Goal: Check status

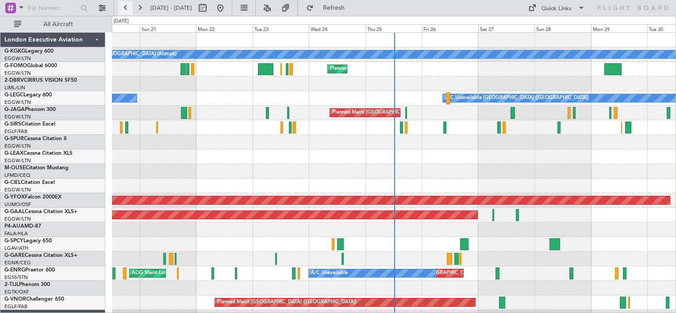
click at [125, 9] on button at bounding box center [125, 8] width 14 height 14
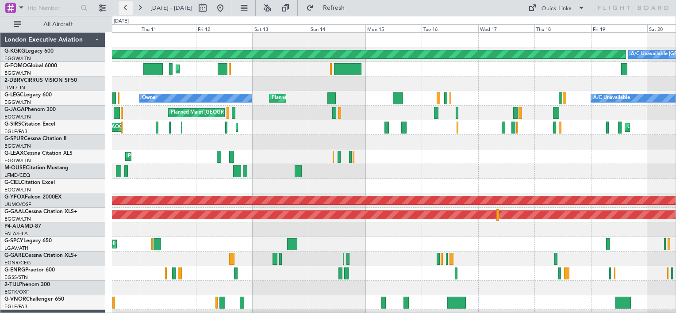
click at [125, 6] on button at bounding box center [125, 8] width 14 height 14
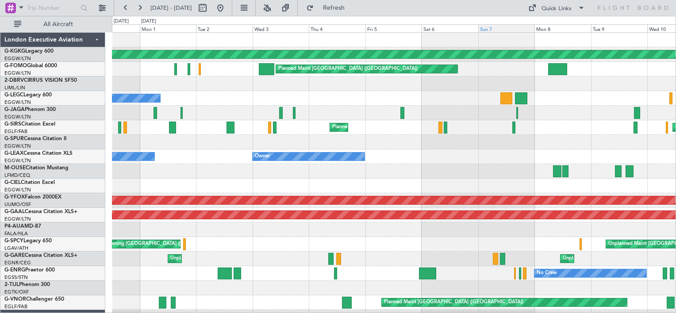
click at [487, 30] on div "Sun 7" at bounding box center [506, 28] width 56 height 8
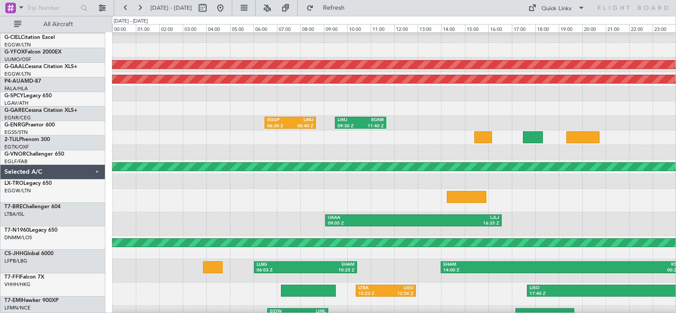
scroll to position [152, 0]
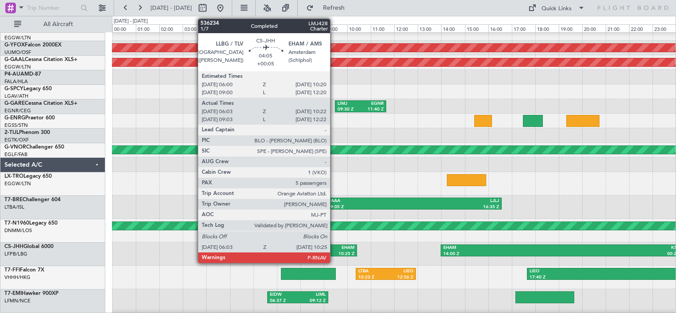
click at [334, 250] on div "EHAM" at bounding box center [329, 248] width 49 height 6
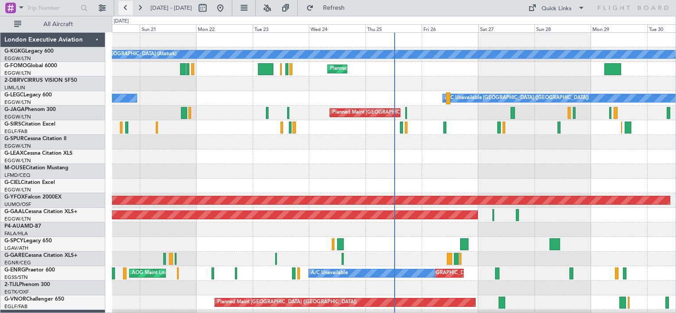
click at [124, 3] on button at bounding box center [125, 8] width 14 height 14
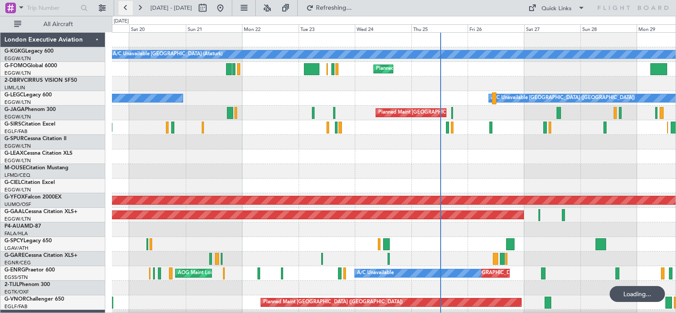
click at [124, 3] on button at bounding box center [125, 8] width 14 height 14
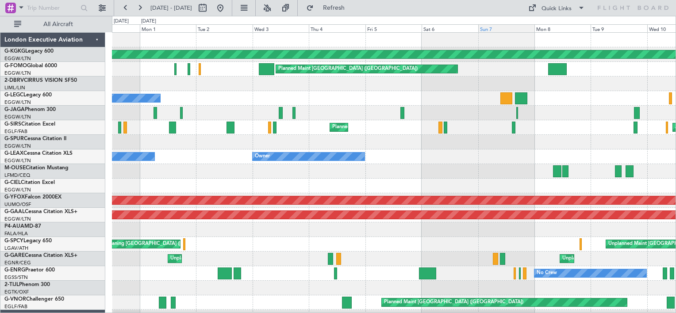
click at [500, 28] on div "Sun 7" at bounding box center [506, 28] width 56 height 8
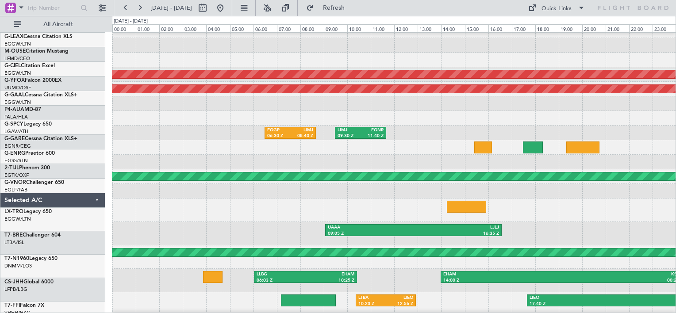
scroll to position [133, 0]
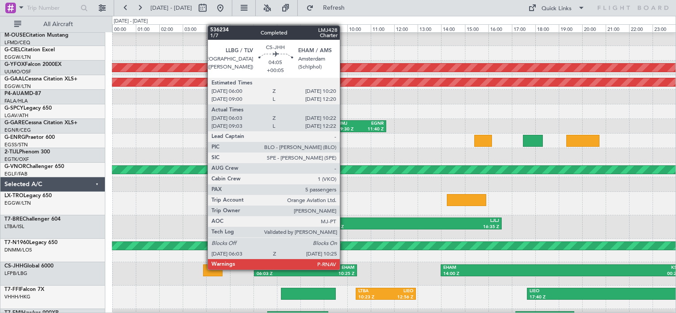
click at [344, 269] on div "EHAM" at bounding box center [329, 268] width 49 height 6
